Goal: Transaction & Acquisition: Purchase product/service

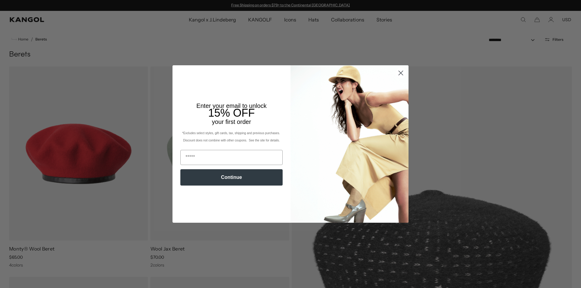
click at [396, 74] on circle "Close dialog" at bounding box center [401, 73] width 10 height 10
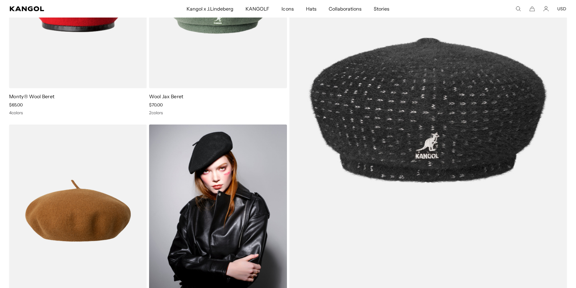
scroll to position [272, 0]
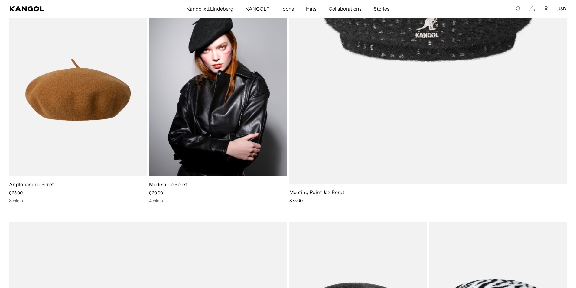
click at [202, 143] on img at bounding box center [218, 90] width 138 height 173
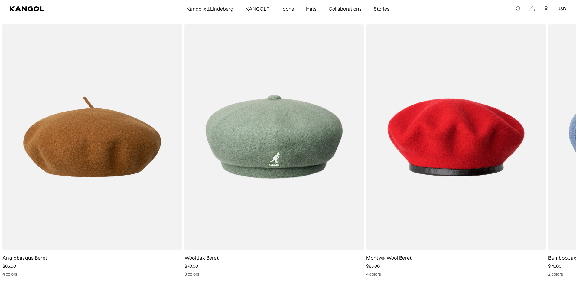
scroll to position [635, 0]
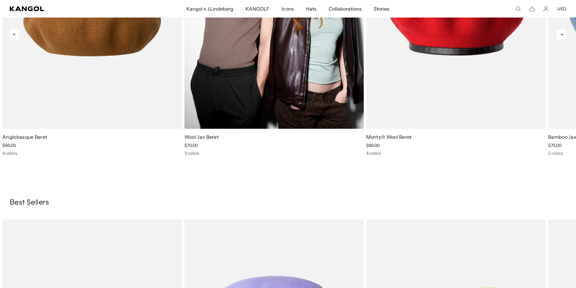
click at [258, 83] on img "2 of 5" at bounding box center [275, 15] width 180 height 225
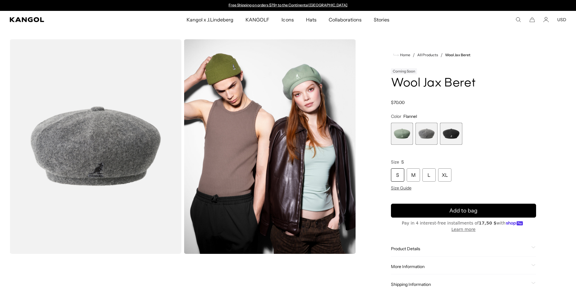
click at [432, 131] on span "2 of 3" at bounding box center [427, 134] width 22 height 22
click at [408, 135] on span "1 of 3" at bounding box center [402, 134] width 22 height 22
